Goal: Obtain resource: Obtain resource

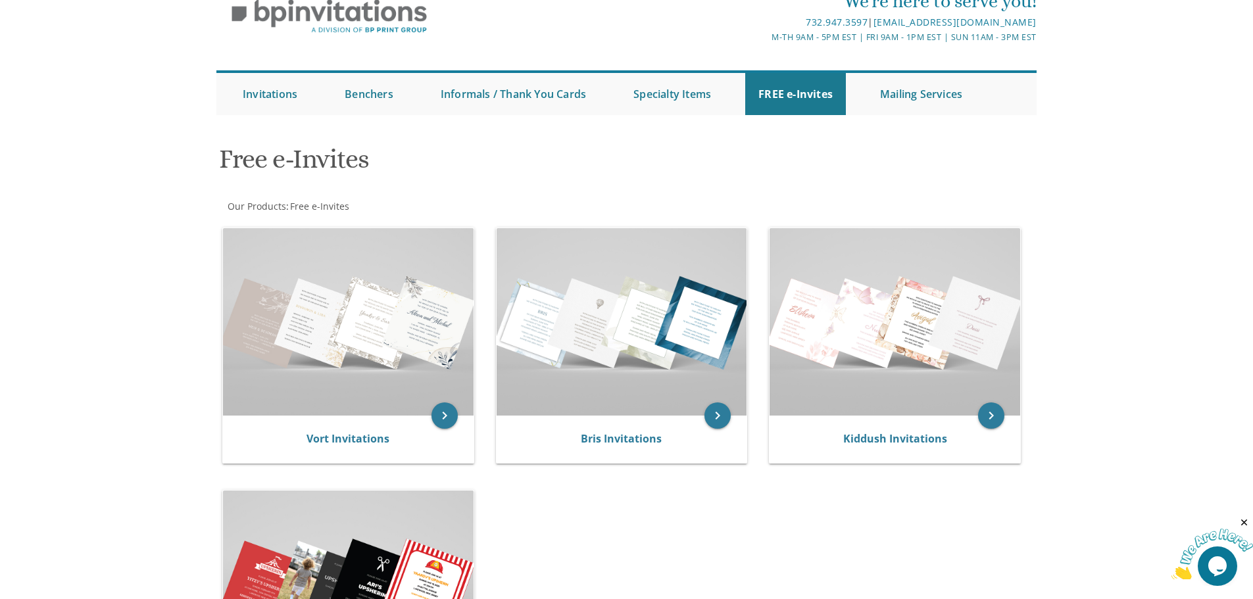
scroll to position [132, 0]
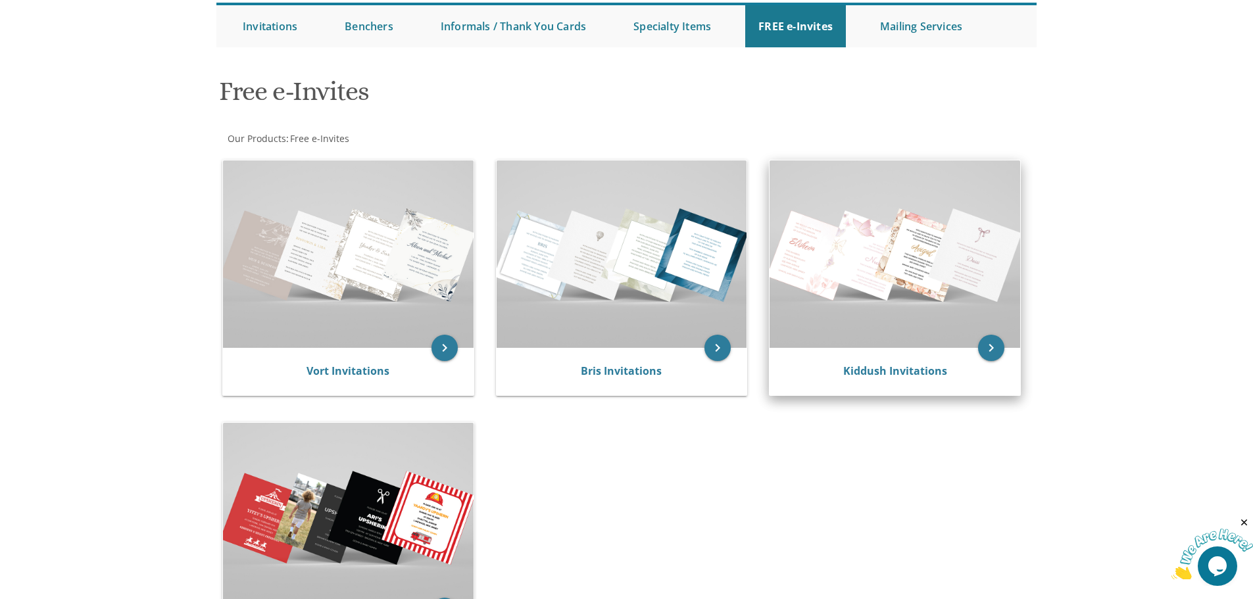
click at [834, 266] on img at bounding box center [895, 253] width 251 height 187
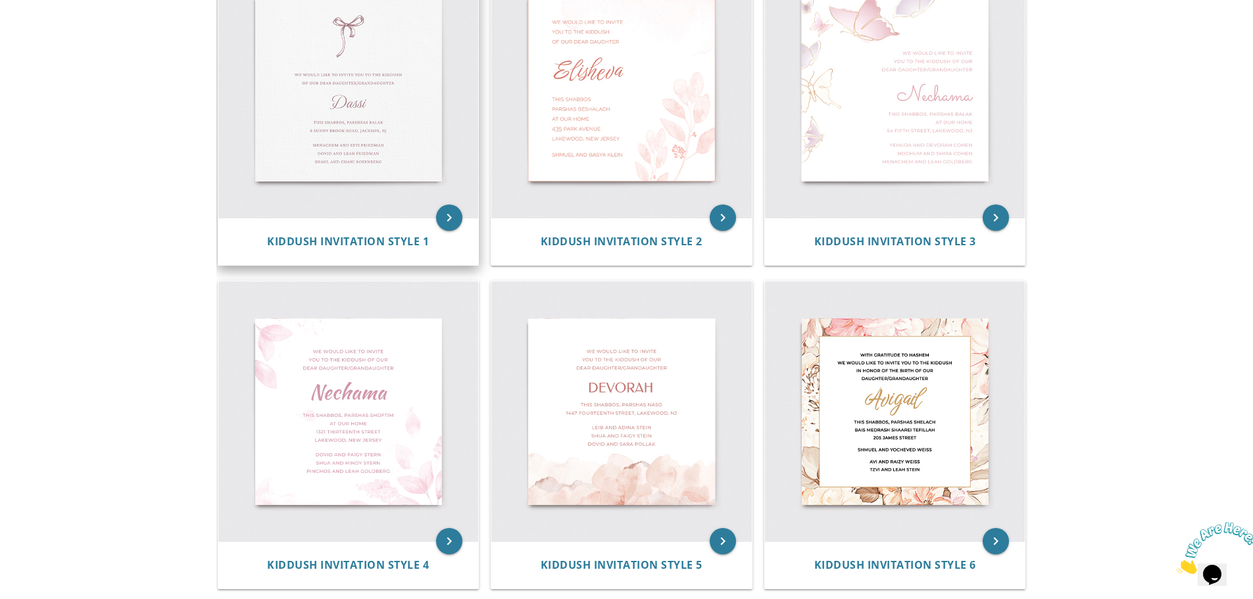
scroll to position [187, 0]
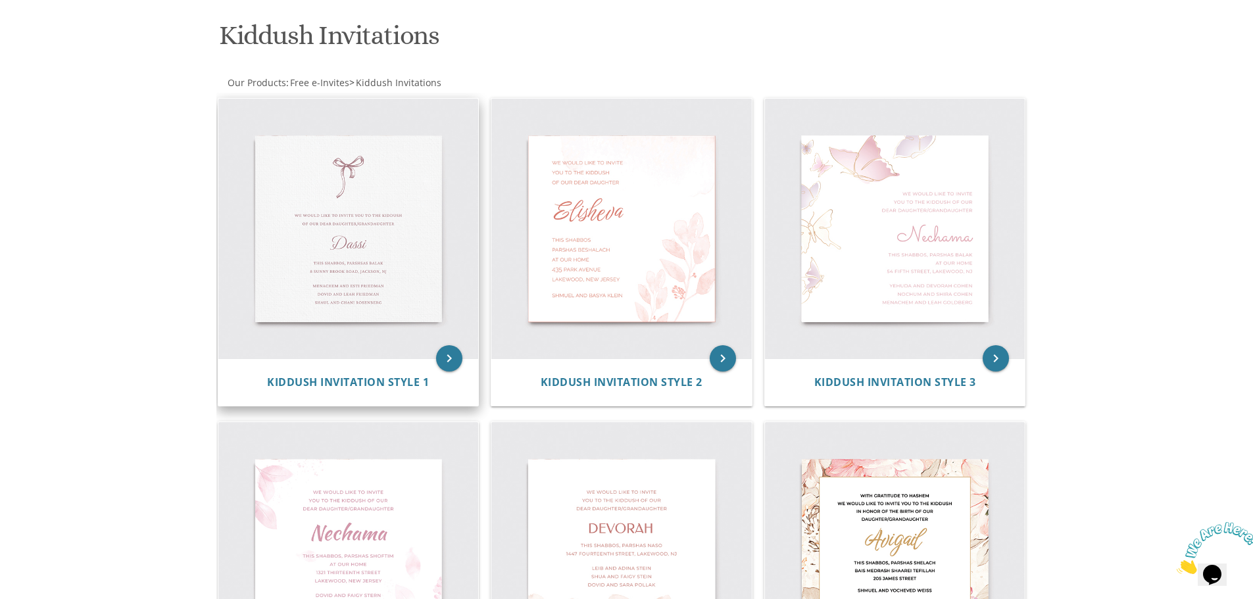
click at [376, 289] on img at bounding box center [348, 229] width 260 height 260
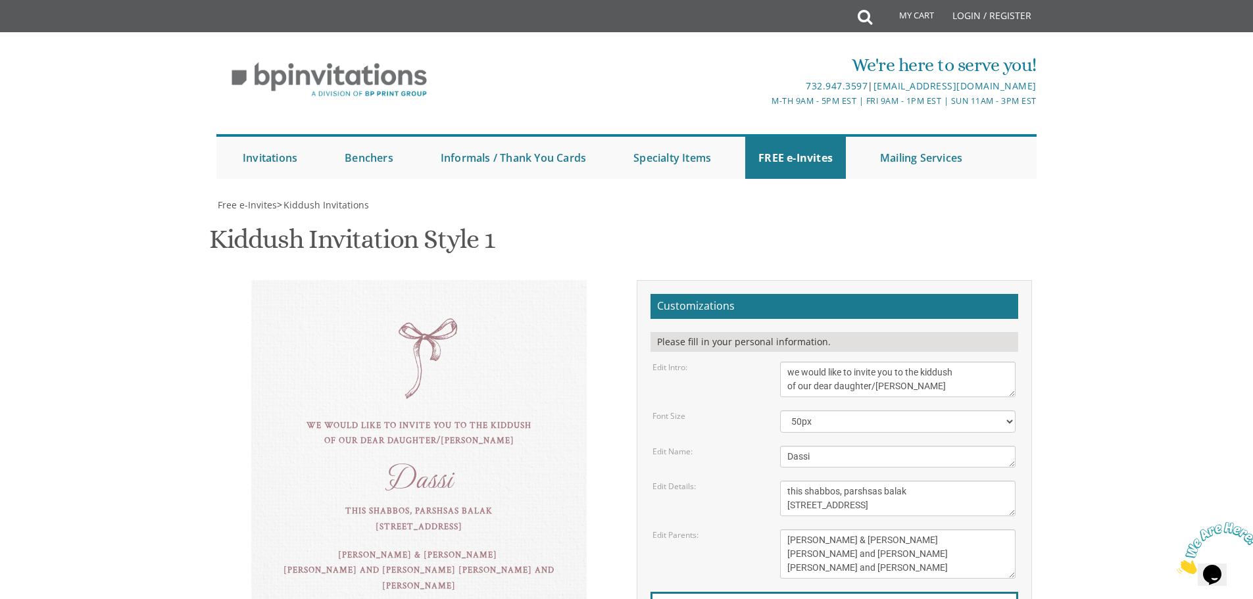
scroll to position [132, 0]
drag, startPoint x: 828, startPoint y: 326, endPoint x: 769, endPoint y: 335, distance: 60.0
click at [770, 446] on div "Edit Name: Dassi" at bounding box center [834, 457] width 383 height 22
type textarea "Henny"
drag, startPoint x: 924, startPoint y: 360, endPoint x: 906, endPoint y: 360, distance: 18.4
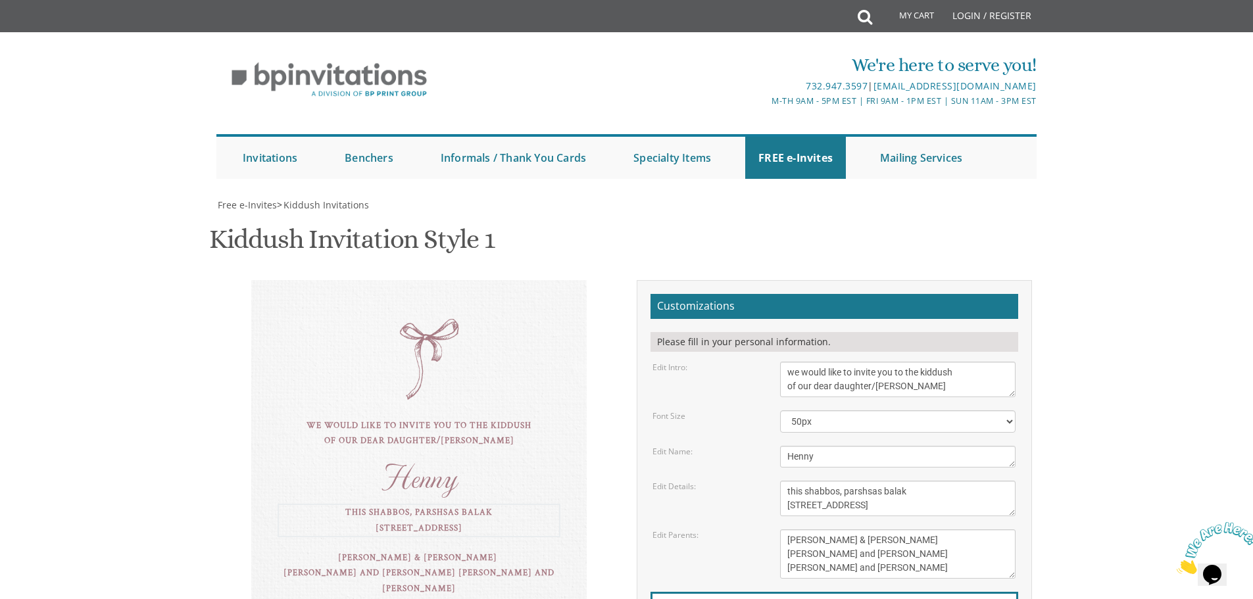
click at [906, 481] on textarea "this shabbos, parshsas balak 8 sunny brook road, Jackson, NJ" at bounding box center [897, 499] width 235 height 36
drag, startPoint x: 879, startPoint y: 359, endPoint x: 906, endPoint y: 359, distance: 27.0
click at [906, 481] on textarea "this shabbos, parshsas balak 8 sunny brook road, Jackson, NJ" at bounding box center [897, 499] width 235 height 36
type textarea "this shabbos, parshsas Ki Seite 8 sunny brook road, Jackson, NJ"
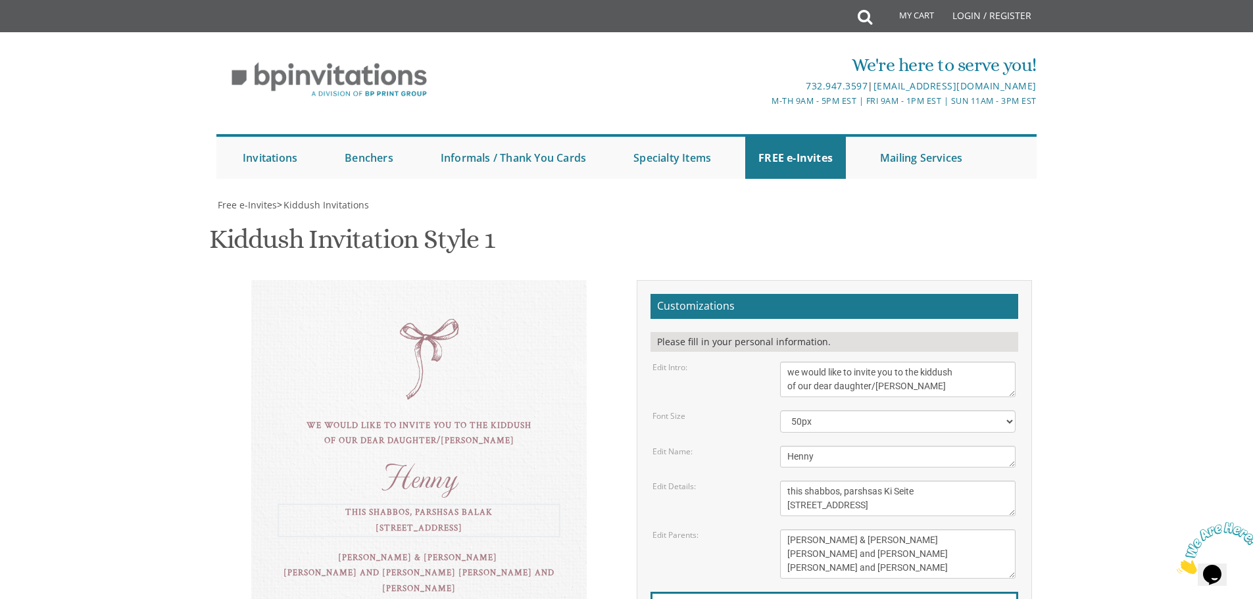
drag, startPoint x: 906, startPoint y: 359, endPoint x: 943, endPoint y: 416, distance: 67.9
click at [945, 530] on textarea "Tzvi & Miriam Friedman Michoel and Chana Friedman Yisroel and Rochel David" at bounding box center [897, 554] width 235 height 49
drag, startPoint x: 871, startPoint y: 256, endPoint x: 952, endPoint y: 252, distance: 81.7
click at [952, 362] on textarea "we would like to invite you to the kiddush of our dear daughter/grandaughter" at bounding box center [897, 380] width 235 height 36
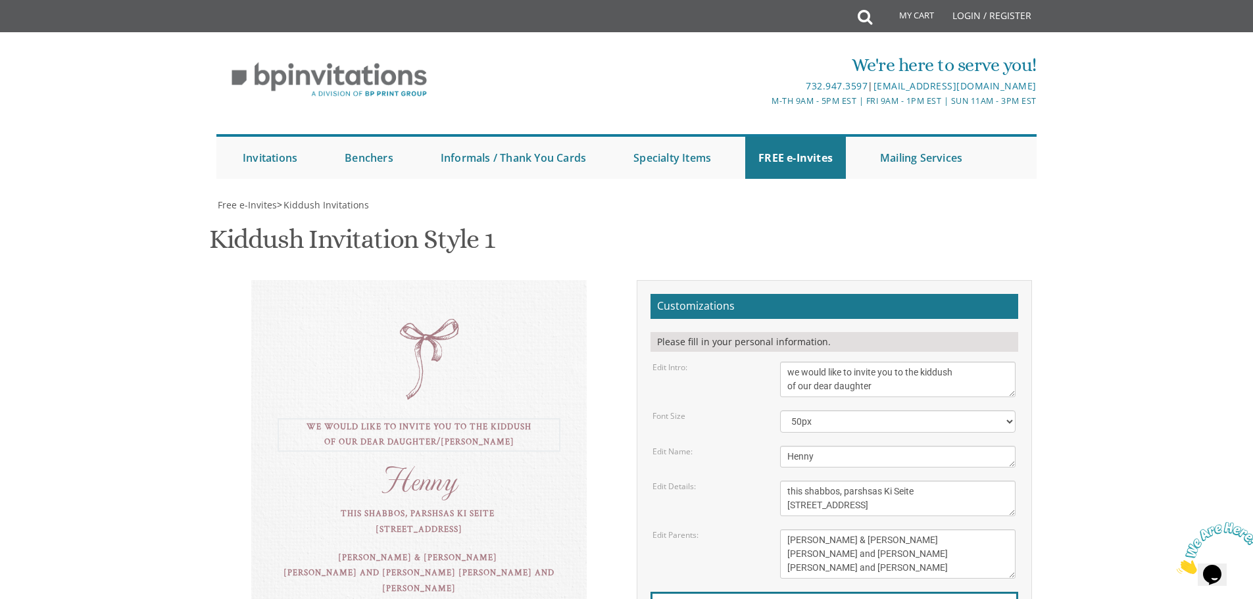
click at [789, 372] on textarea "we would like to invite you to the kiddush of our dear daughter/grandaughter" at bounding box center [897, 380] width 235 height 36
type textarea "Brov Swe would like to invite you to the kiddush of our dear daughter"
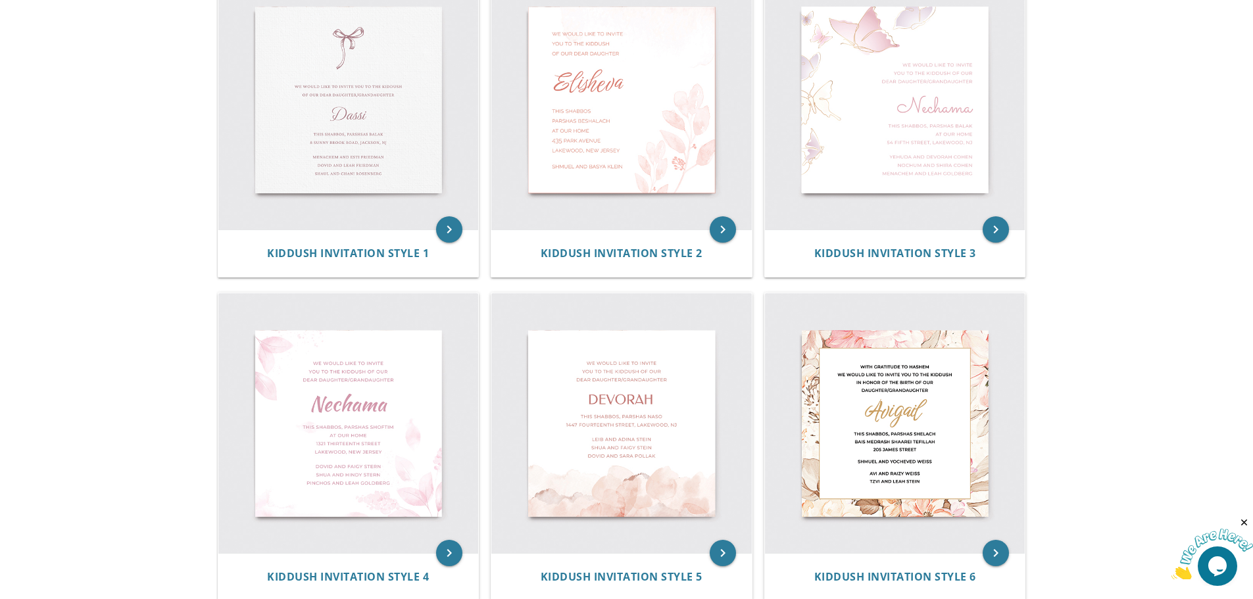
scroll to position [319, 0]
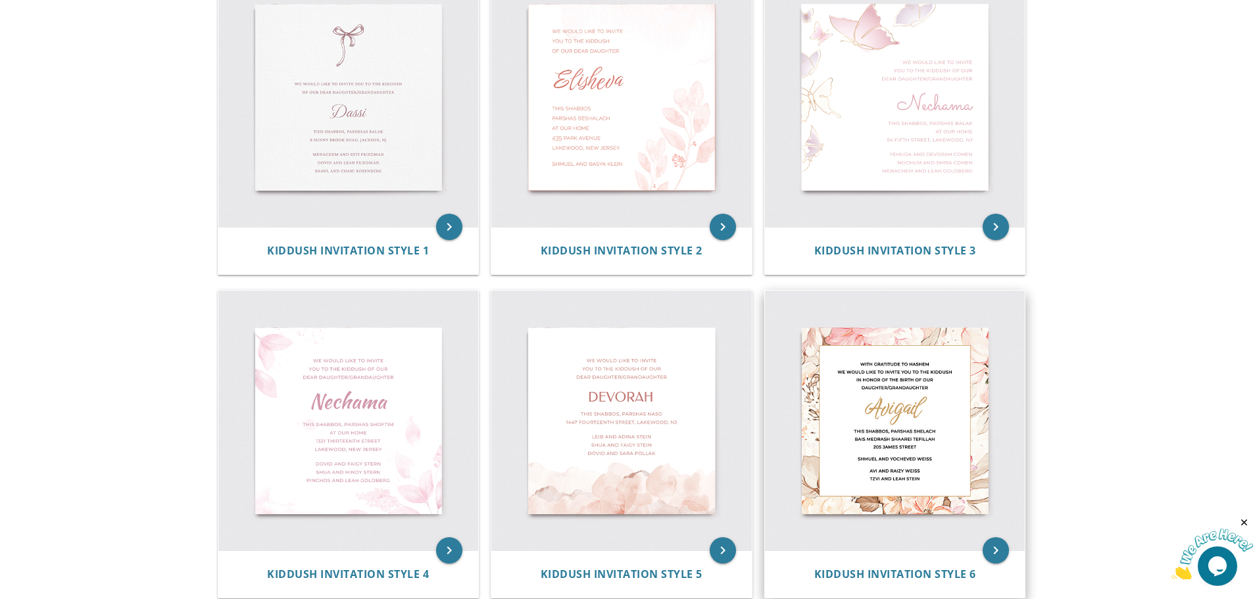
click at [929, 428] on img at bounding box center [895, 421] width 260 height 260
click at [937, 404] on img at bounding box center [895, 421] width 260 height 260
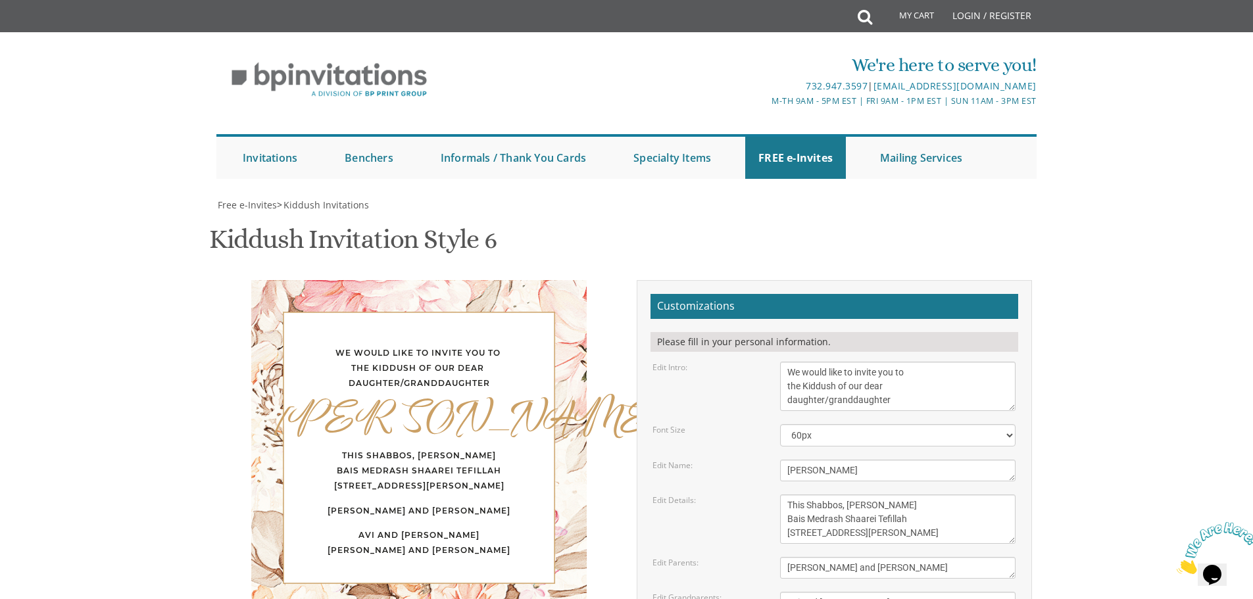
click at [788, 372] on textarea "We would like to invite you to the Kiddush of our dear daughter/granddaughter" at bounding box center [897, 386] width 235 height 49
click at [918, 383] on textarea "We would like to invite you to the Kiddush of our dear daughter/granddaughter" at bounding box center [897, 386] width 235 height 49
type textarea "With gratitude to Hashem We would like to invite you to the Kiddush of our dear…"
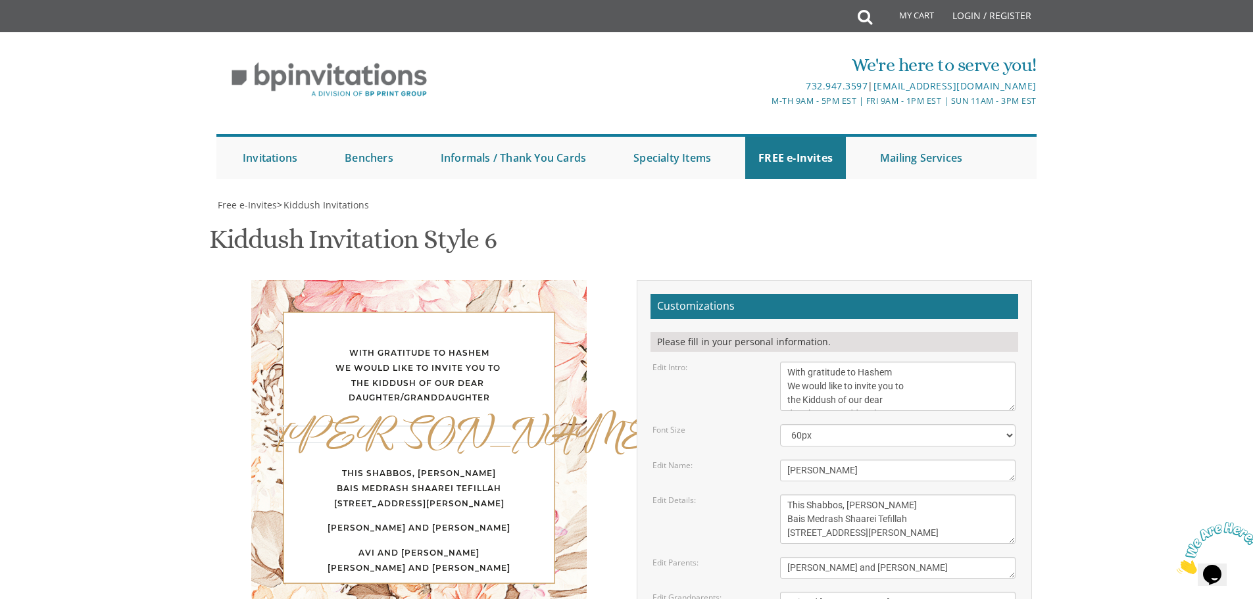
click at [879, 468] on textarea "[PERSON_NAME]" at bounding box center [897, 471] width 235 height 22
drag, startPoint x: 864, startPoint y: 468, endPoint x: 747, endPoint y: 462, distance: 116.6
click at [747, 462] on div "Edit Name: [PERSON_NAME]" at bounding box center [834, 471] width 383 height 22
type textarea "Henny"
click at [964, 514] on textarea "This Shabbos, [PERSON_NAME] Bais Medrash Shaarei Tefillah [STREET_ADDRESS][PERS…" at bounding box center [897, 519] width 235 height 49
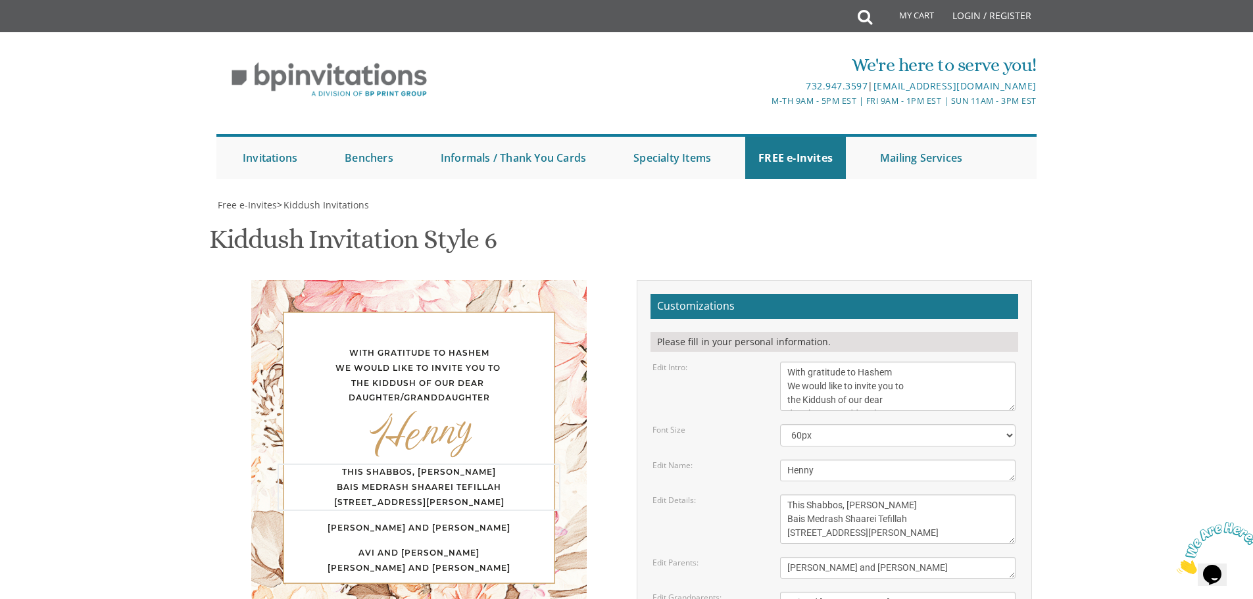
drag, startPoint x: 922, startPoint y: 508, endPoint x: 879, endPoint y: 505, distance: 42.9
click at [879, 505] on textarea "This Shabbos, [PERSON_NAME] Bais Medrash Shaarei Tefillah [STREET_ADDRESS][PERS…" at bounding box center [897, 519] width 235 height 49
drag, startPoint x: 922, startPoint y: 510, endPoint x: 877, endPoint y: 503, distance: 45.4
click at [877, 503] on textarea "This Shabbos, [PERSON_NAME] Bais Medrash Shaarei Tefillah [STREET_ADDRESS][PERS…" at bounding box center [897, 519] width 235 height 49
paste textarea "Teitzei"
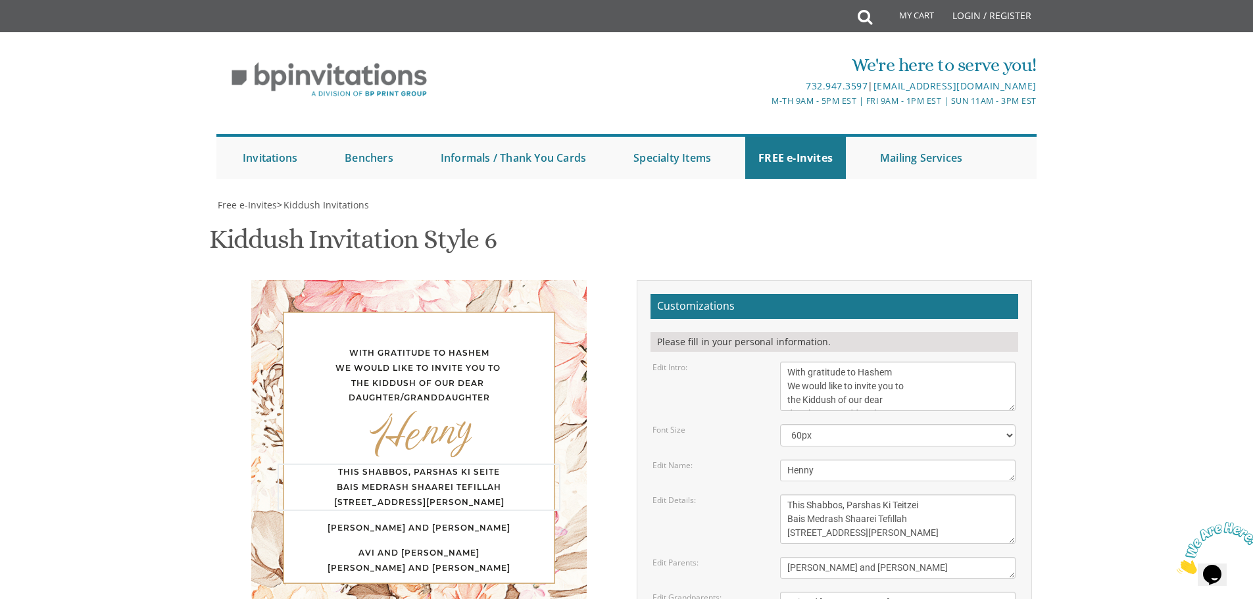
drag, startPoint x: 925, startPoint y: 520, endPoint x: 845, endPoint y: 535, distance: 81.8
click at [845, 532] on textarea "This Shabbos, [PERSON_NAME] Bais Medrash Shaarei Tefillah [STREET_ADDRESS][PERS…" at bounding box center [897, 519] width 235 height 49
drag, startPoint x: 904, startPoint y: 520, endPoint x: 843, endPoint y: 518, distance: 61.2
click at [843, 518] on textarea "This Shabbos, [PERSON_NAME] Bais Medrash Shaarei Tefillah [STREET_ADDRESS][PERS…" at bounding box center [897, 519] width 235 height 49
click at [881, 519] on textarea "This Shabbos, [PERSON_NAME] Bais Medrash Shaarei Tefillah [STREET_ADDRESS][PERS…" at bounding box center [897, 519] width 235 height 49
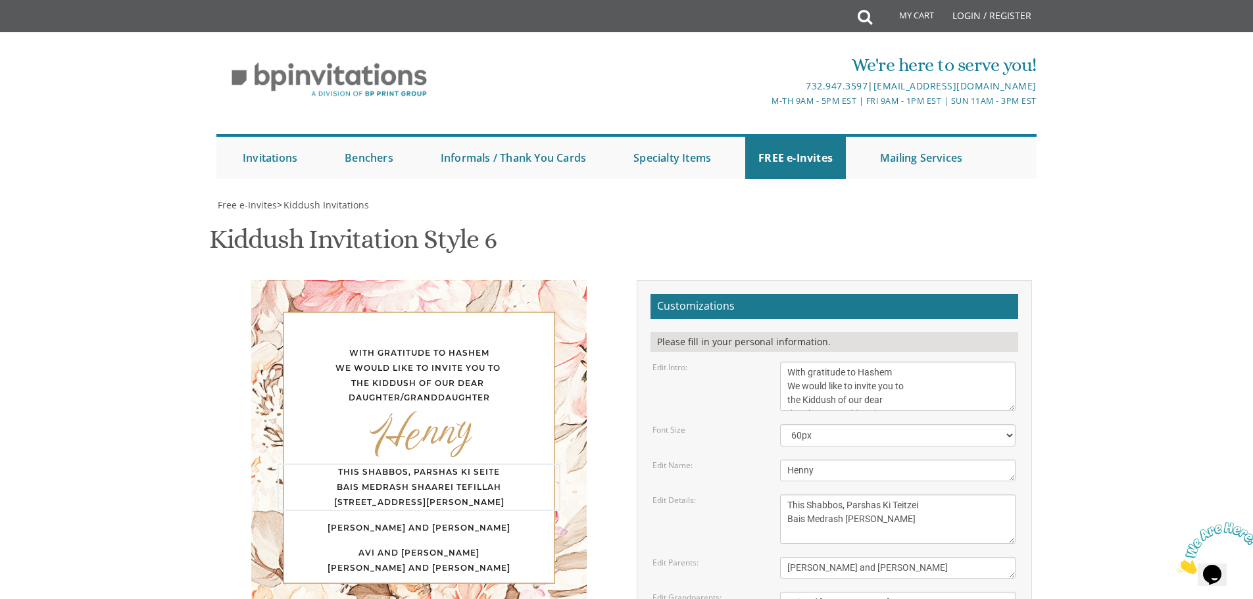
click at [954, 543] on textarea "This Shabbos, [PERSON_NAME] Bais Medrash Shaarei Tefillah [STREET_ADDRESS][PERS…" at bounding box center [897, 519] width 235 height 49
type textarea "This Shabbos, Parshas Ki Teitzei Bais Medrash [PERSON_NAME]"
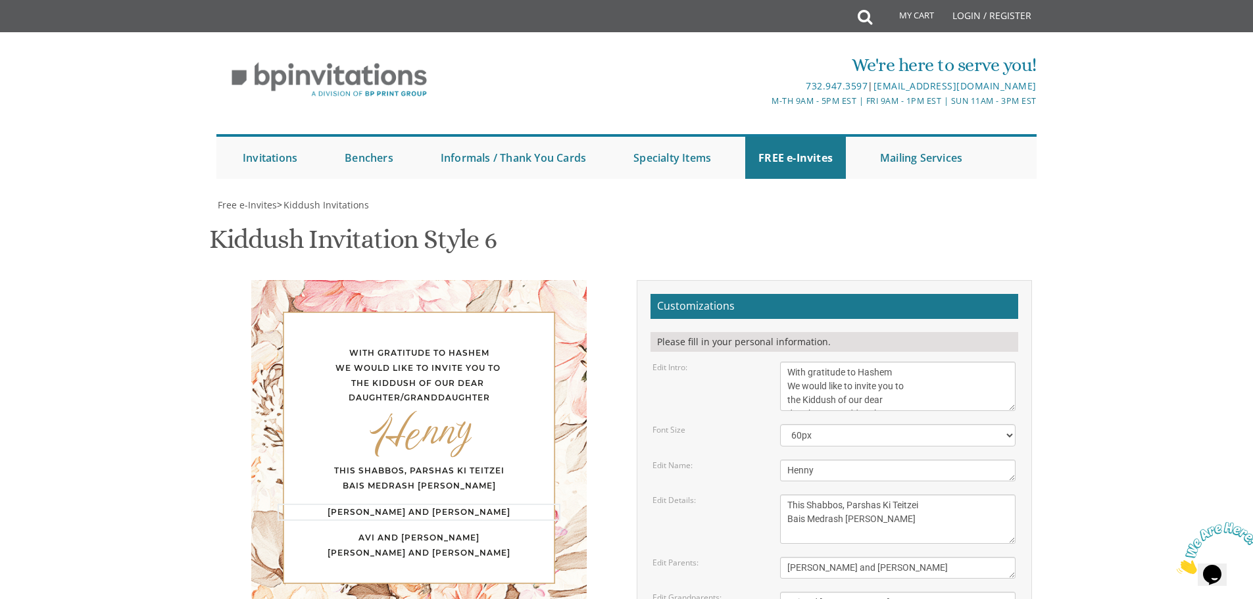
drag, startPoint x: 818, startPoint y: 435, endPoint x: 770, endPoint y: 437, distance: 48.0
click at [770, 557] on div "[PERSON_NAME] and [PERSON_NAME]" at bounding box center [897, 568] width 255 height 22
drag, startPoint x: 840, startPoint y: 434, endPoint x: 910, endPoint y: 437, distance: 70.5
click at [910, 557] on textarea "[PERSON_NAME] and [PERSON_NAME]" at bounding box center [897, 568] width 235 height 22
type textarea "[PERSON_NAME] and [PERSON_NAME]"
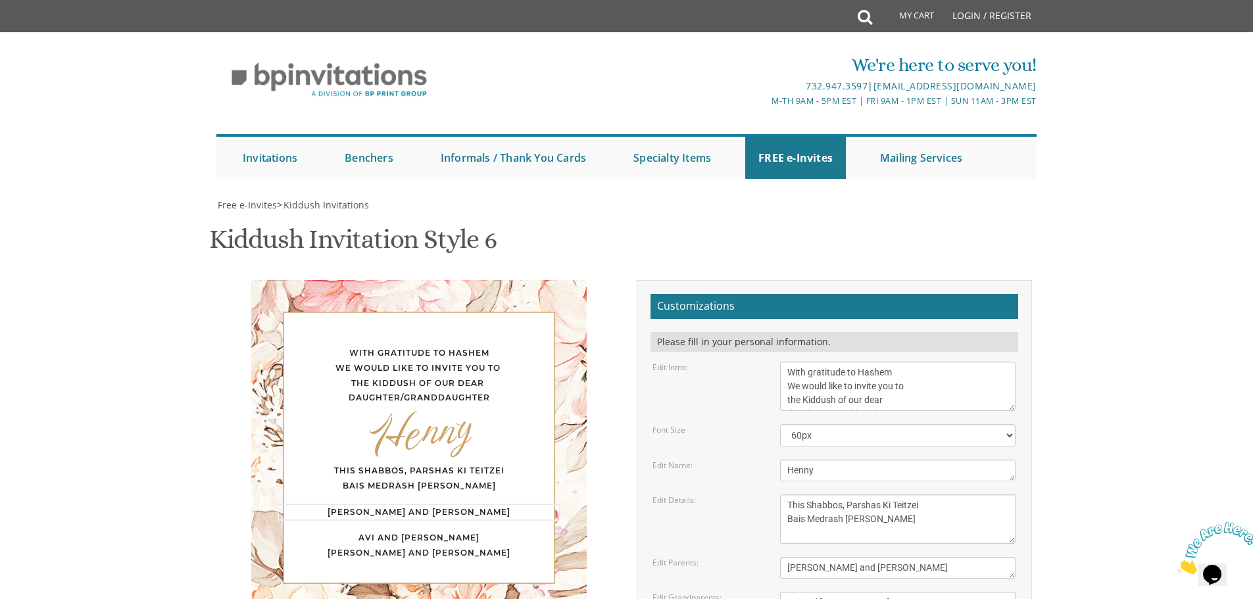
click at [963, 495] on textarea "This Shabbos, [PERSON_NAME] Bais Medrash Shaarei Tefillah [STREET_ADDRESS][PERS…" at bounding box center [897, 519] width 235 height 49
drag, startPoint x: 942, startPoint y: 272, endPoint x: 824, endPoint y: 272, distance: 118.4
click at [824, 362] on textarea "We would like to invite you to the Kiddush of our dear daughter/granddaughter" at bounding box center [897, 386] width 235 height 49
type textarea "With gratitude to Hashem We would like to invite you to the Kiddush of our dear…"
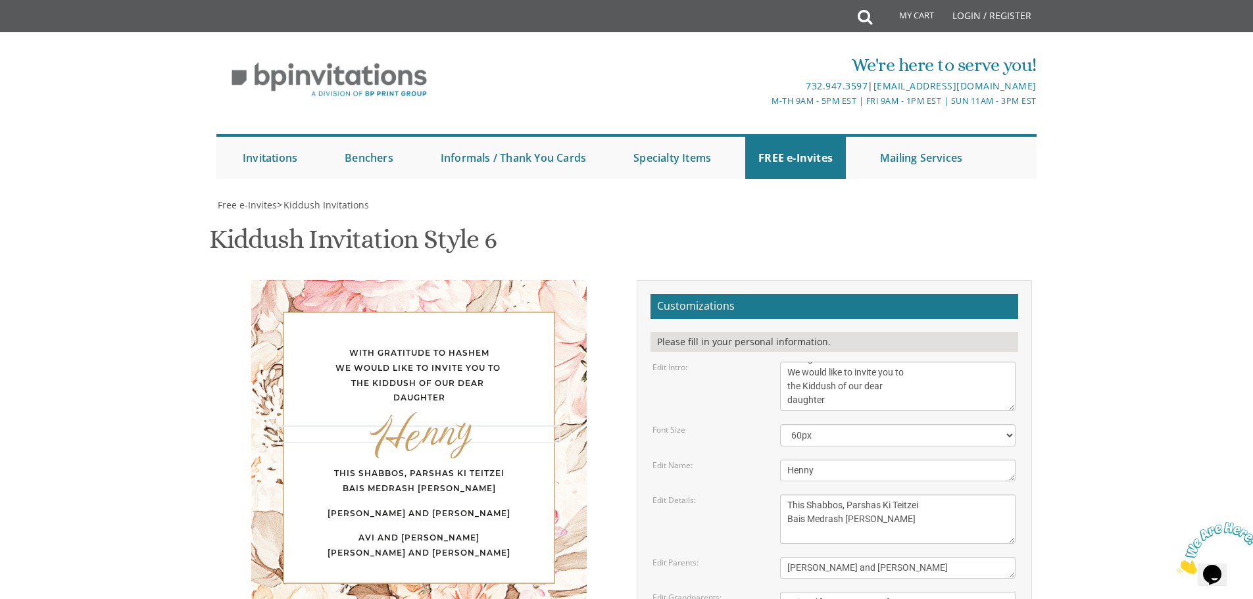
click at [912, 460] on textarea "[PERSON_NAME]" at bounding box center [897, 471] width 235 height 22
drag, startPoint x: 928, startPoint y: 488, endPoint x: 777, endPoint y: 460, distance: 153.3
click at [777, 592] on div "Avi and [PERSON_NAME] [PERSON_NAME] and [PERSON_NAME]" at bounding box center [897, 610] width 255 height 36
type textarea "(For Men Only)"
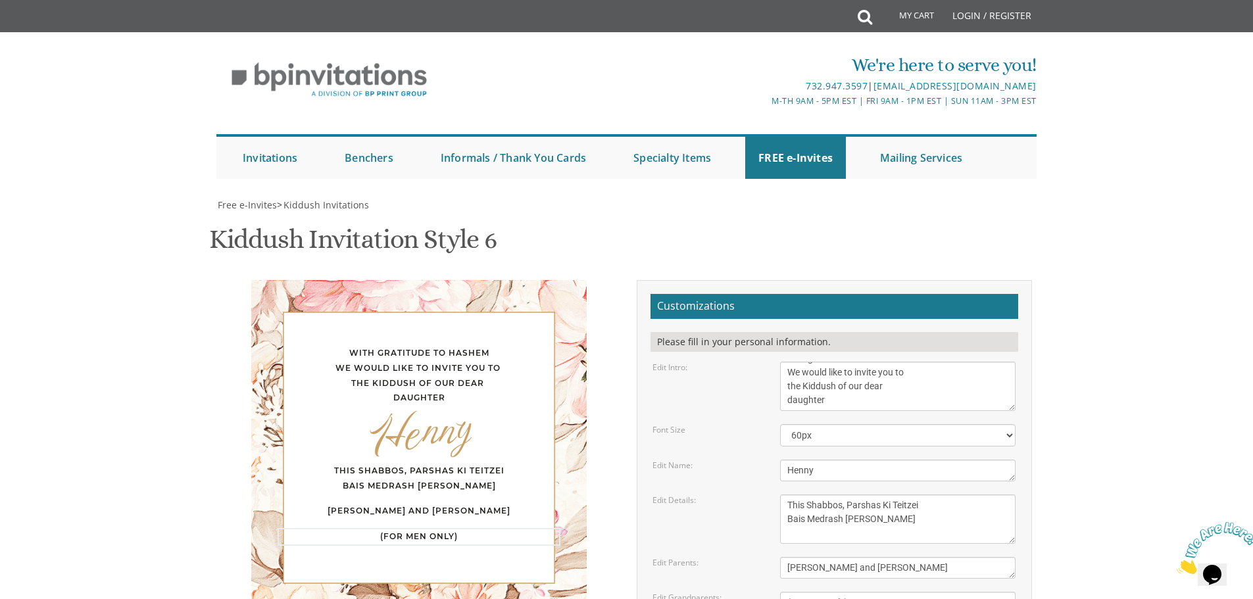
click at [952, 592] on textarea "Avi and [PERSON_NAME] [PERSON_NAME] and [PERSON_NAME]" at bounding box center [897, 610] width 235 height 36
drag, startPoint x: 793, startPoint y: 408, endPoint x: 747, endPoint y: 51, distance: 359.5
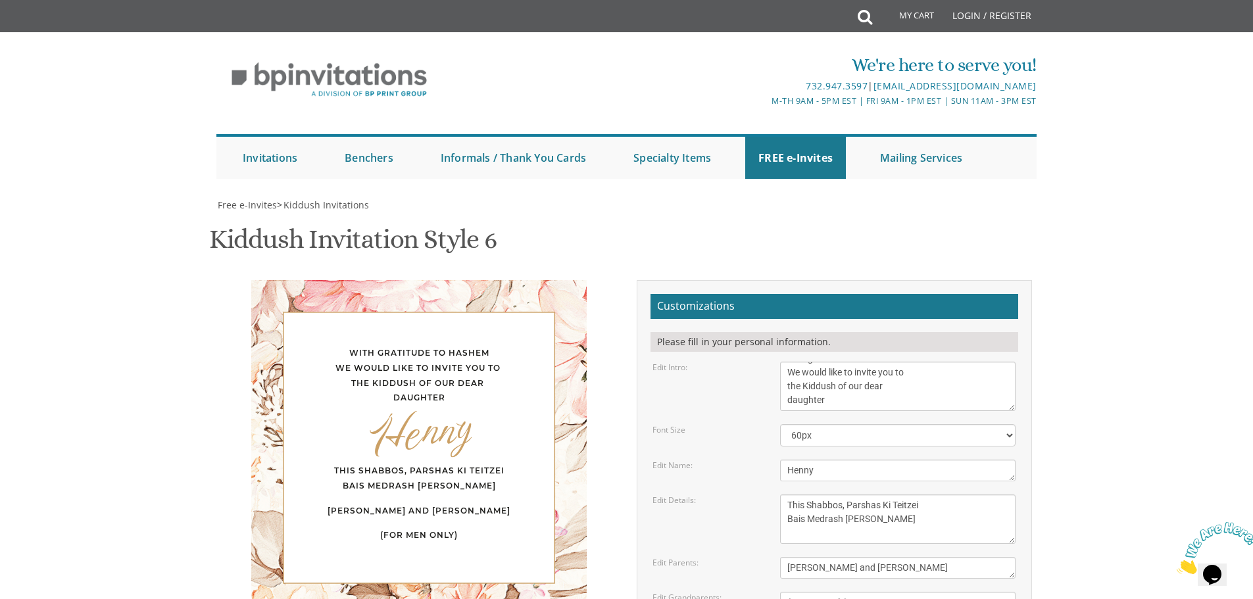
type input "[EMAIL_ADDRESS][DOMAIN_NAME]"
click at [910, 495] on textarea "This Shabbos, [PERSON_NAME] Bais Medrash Shaarei Tefillah [STREET_ADDRESS][PERS…" at bounding box center [897, 519] width 235 height 49
click at [873, 495] on textarea "This Shabbos, [PERSON_NAME] Bais Medrash Shaarei Tefillah [STREET_ADDRESS][PERS…" at bounding box center [897, 519] width 235 height 49
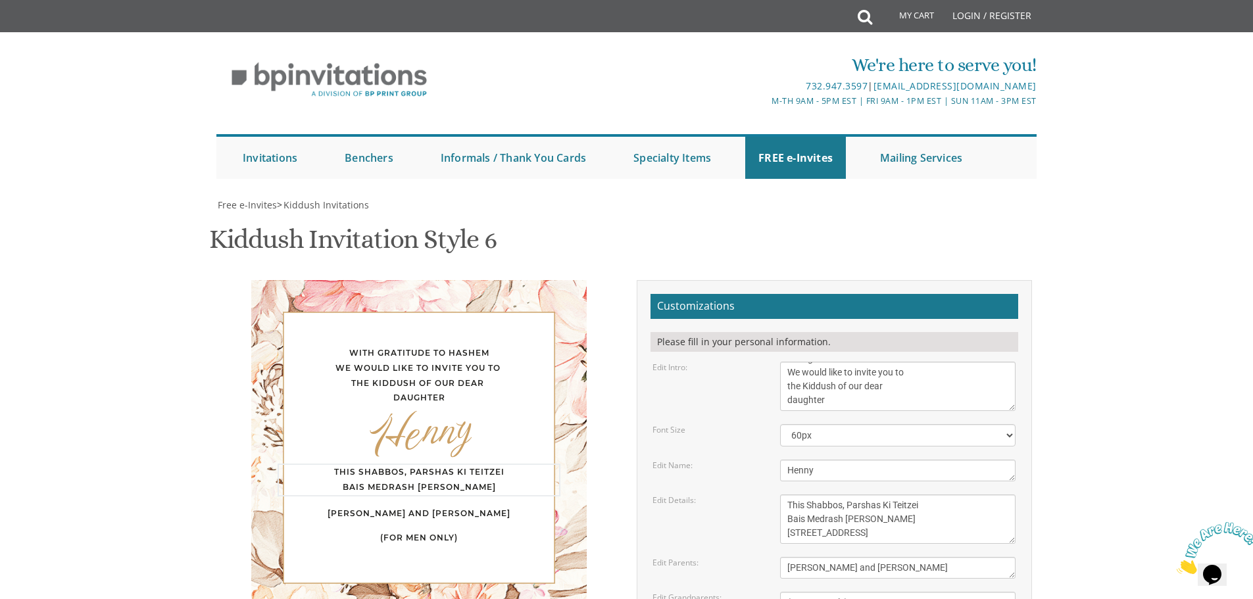
click at [925, 495] on textarea "This Shabbos, [PERSON_NAME] Bais Medrash Shaarei Tefillah [STREET_ADDRESS][PERS…" at bounding box center [897, 519] width 235 height 49
click at [955, 495] on textarea "This Shabbos, [PERSON_NAME] Bais Medrash Shaarei Tefillah [STREET_ADDRESS][PERS…" at bounding box center [897, 519] width 235 height 49
type textarea "This Shabbos, Parshas Ki Teitzei Bais Medrash [PERSON_NAME] [STREET_ADDRESS] Sh…"
click at [989, 557] on textarea "[PERSON_NAME] and [PERSON_NAME]" at bounding box center [897, 568] width 235 height 22
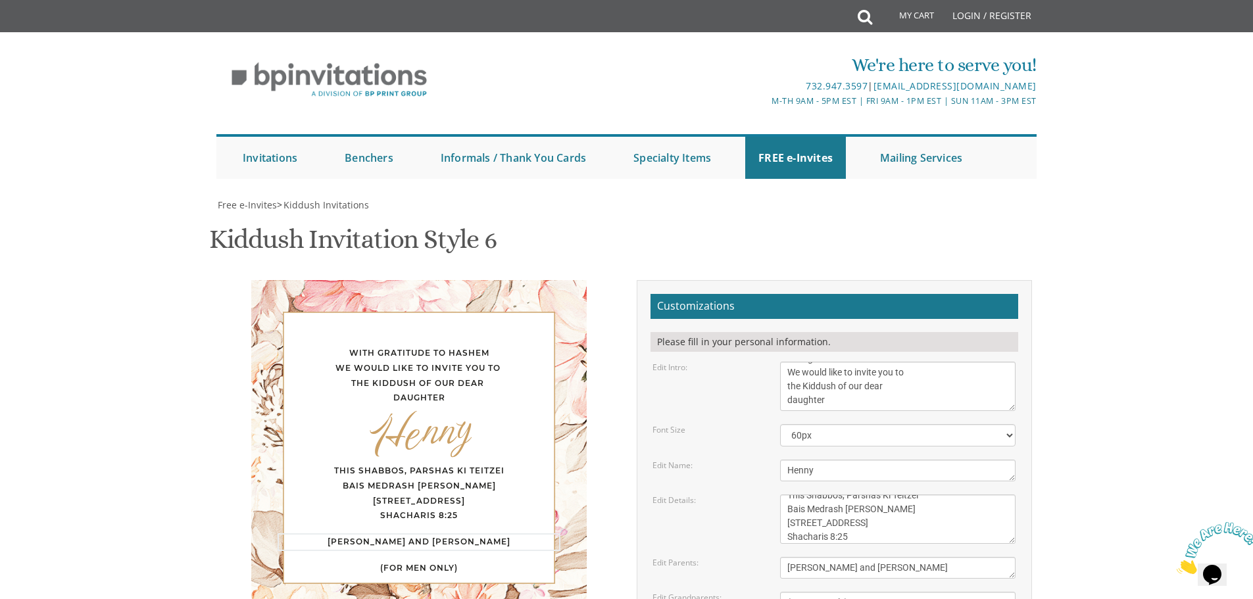
scroll to position [197, 0]
drag, startPoint x: 393, startPoint y: 221, endPoint x: 360, endPoint y: 253, distance: 45.1
drag, startPoint x: 360, startPoint y: 253, endPoint x: 735, endPoint y: 536, distance: 469.5
